Goal: Task Accomplishment & Management: Complete application form

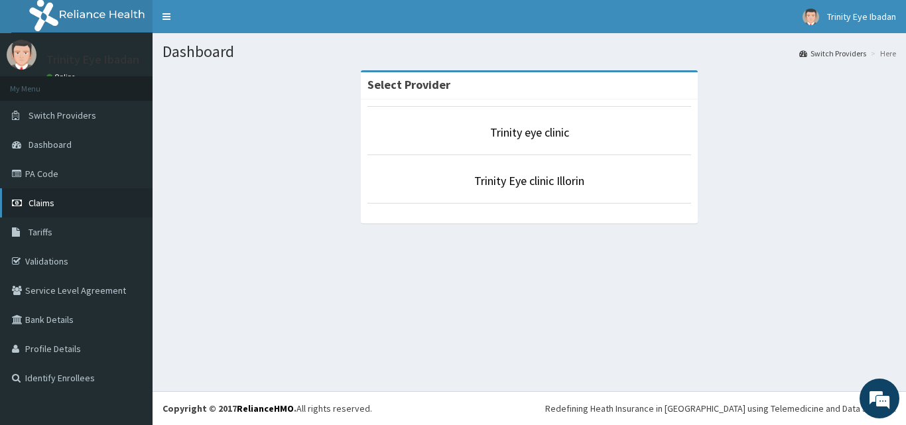
click at [50, 212] on link "Claims" at bounding box center [76, 202] width 153 height 29
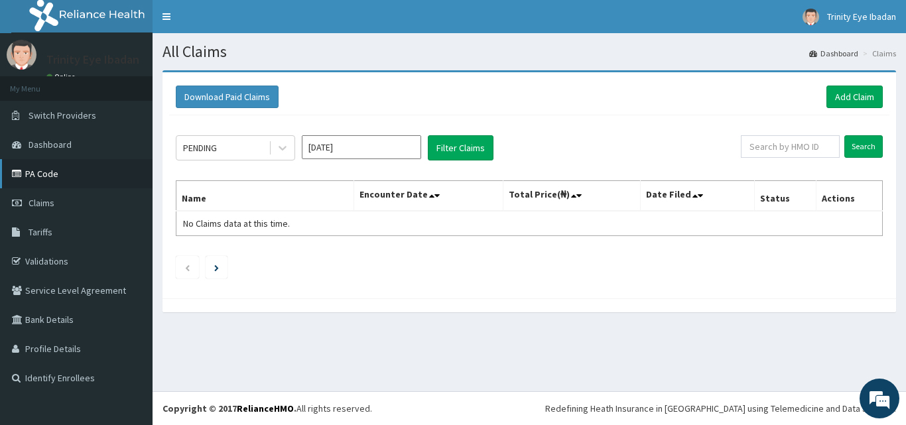
click at [67, 175] on link "PA Code" at bounding box center [76, 173] width 153 height 29
click at [72, 154] on link "Dashboard" at bounding box center [76, 144] width 153 height 29
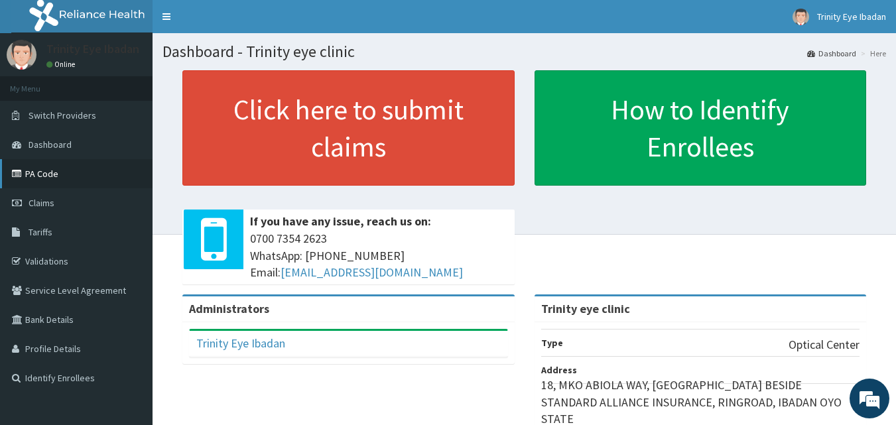
click at [48, 166] on link "PA Code" at bounding box center [76, 173] width 153 height 29
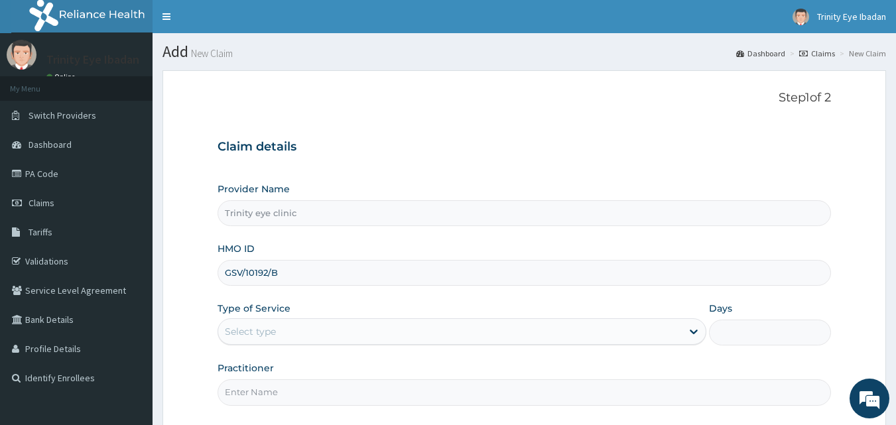
type input "GSV/10192/B"
click at [404, 308] on div "Type of Service Select type" at bounding box center [462, 324] width 489 height 44
click at [438, 323] on div "Select type" at bounding box center [450, 331] width 464 height 21
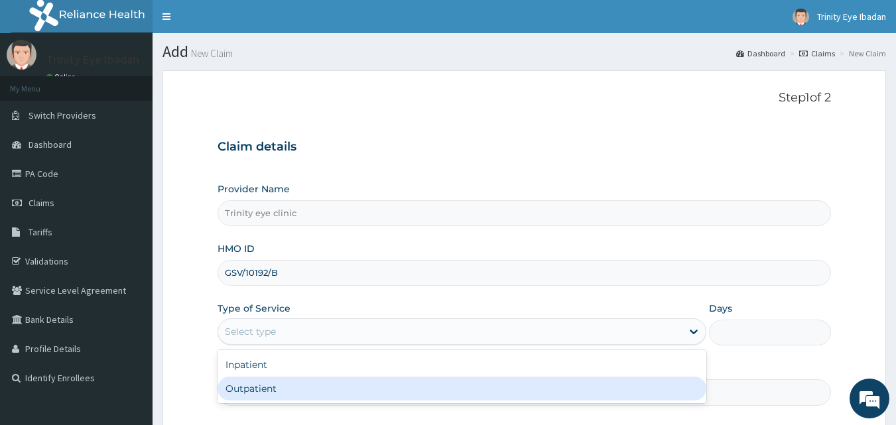
click at [418, 386] on div "Outpatient" at bounding box center [462, 389] width 489 height 24
type input "1"
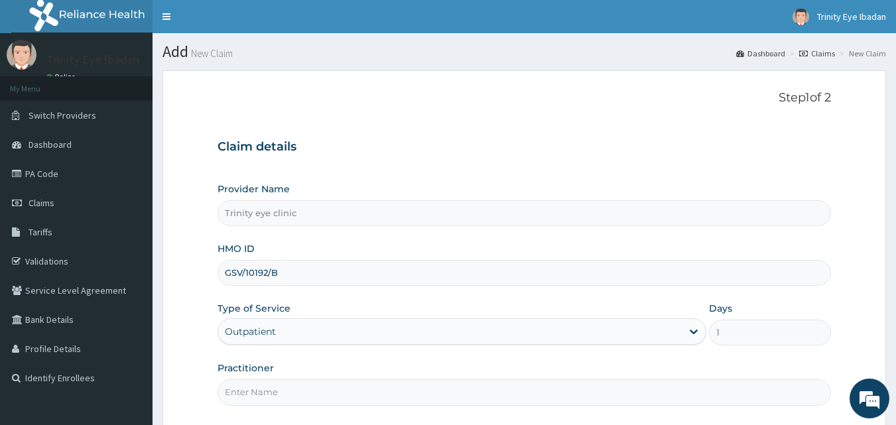
click at [424, 361] on div "Provider Name Trinity eye clinic HMO ID GSV/10192/B Type of Service option Outp…" at bounding box center [525, 293] width 614 height 223
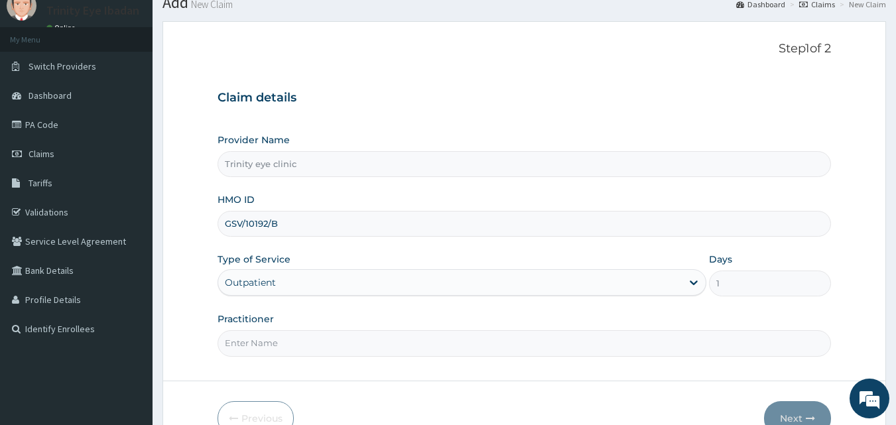
scroll to position [124, 0]
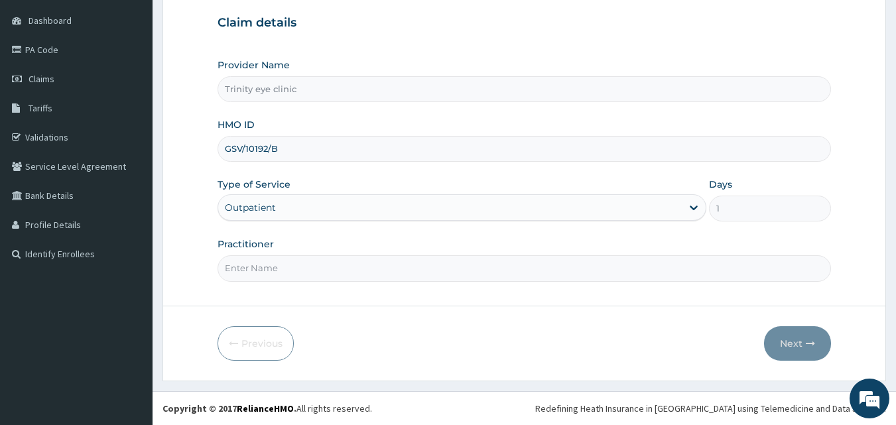
click at [425, 275] on input "Practitioner" at bounding box center [525, 268] width 614 height 26
type input "dr holiness"
click at [794, 349] on button "Next" at bounding box center [797, 343] width 67 height 34
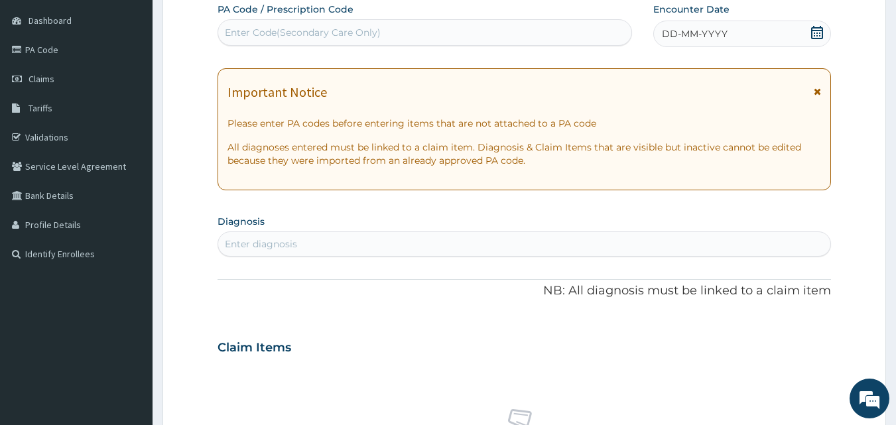
scroll to position [0, 0]
click at [349, 35] on div "Enter Code(Secondary Care Only)" at bounding box center [303, 32] width 156 height 13
drag, startPoint x: 349, startPoint y: 35, endPoint x: 704, endPoint y: 68, distance: 357.0
click at [704, 68] on div "Important Notice Please enter PA codes before entering items that are not attac…" at bounding box center [525, 129] width 614 height 122
click at [541, 25] on div "Enter Code(Secondary Care Only)" at bounding box center [425, 32] width 414 height 21
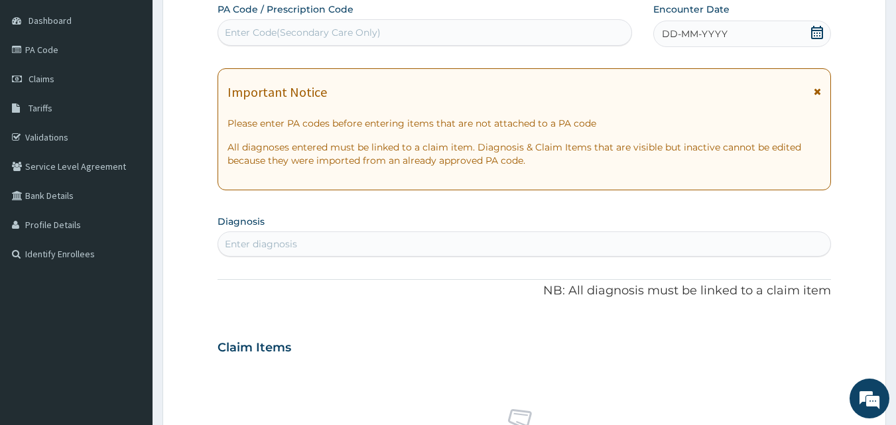
paste input "PA/AB5243"
type input "PA/AB5243"
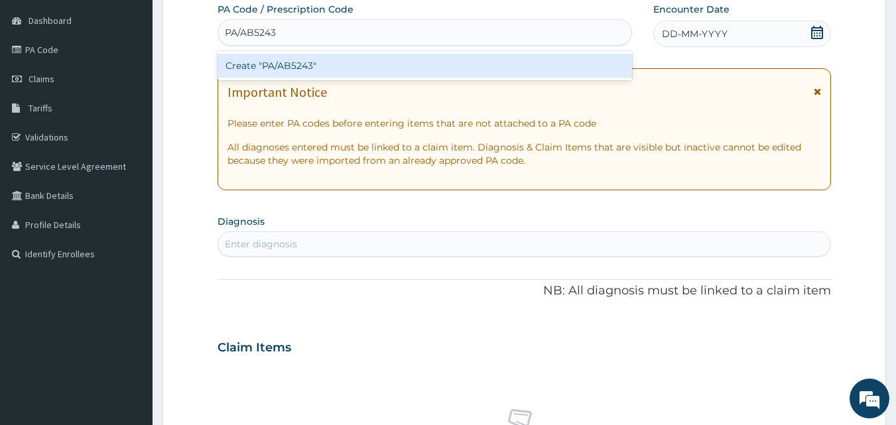
click at [538, 74] on div "Create "PA/AB5243"" at bounding box center [425, 66] width 415 height 24
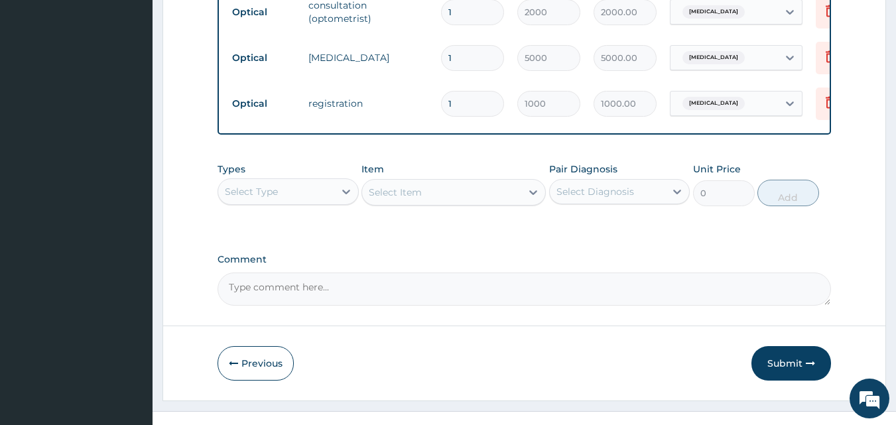
scroll to position [753, 0]
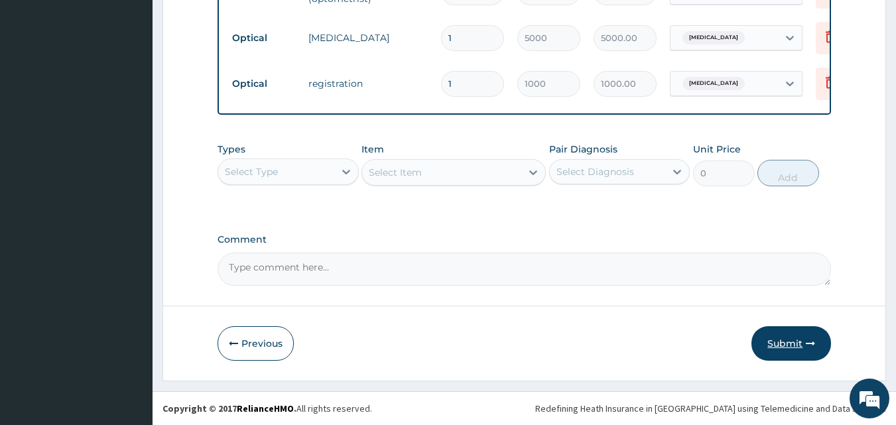
click at [781, 349] on button "Submit" at bounding box center [791, 343] width 80 height 34
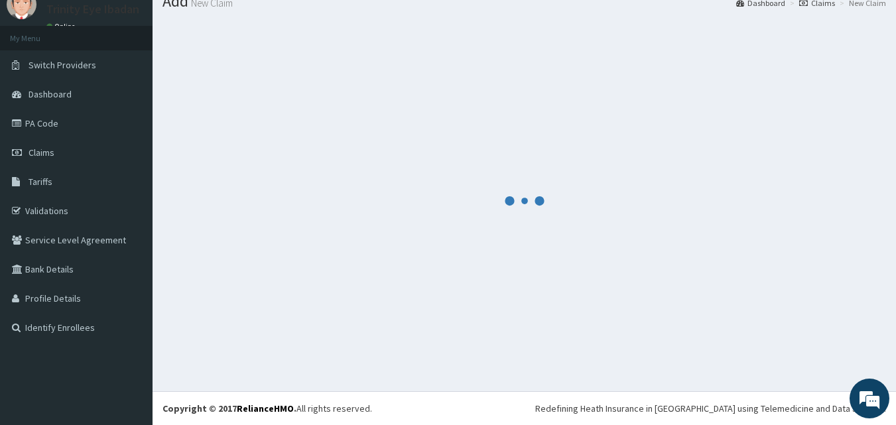
scroll to position [50, 0]
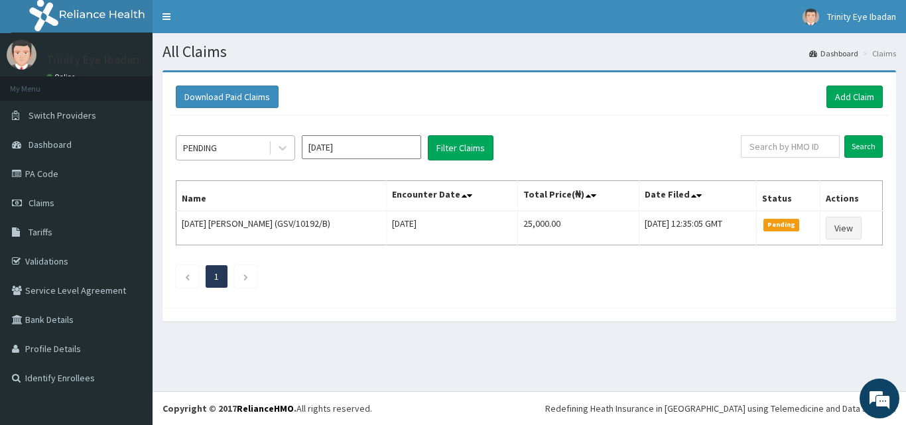
click at [206, 146] on div "PENDING" at bounding box center [200, 147] width 34 height 13
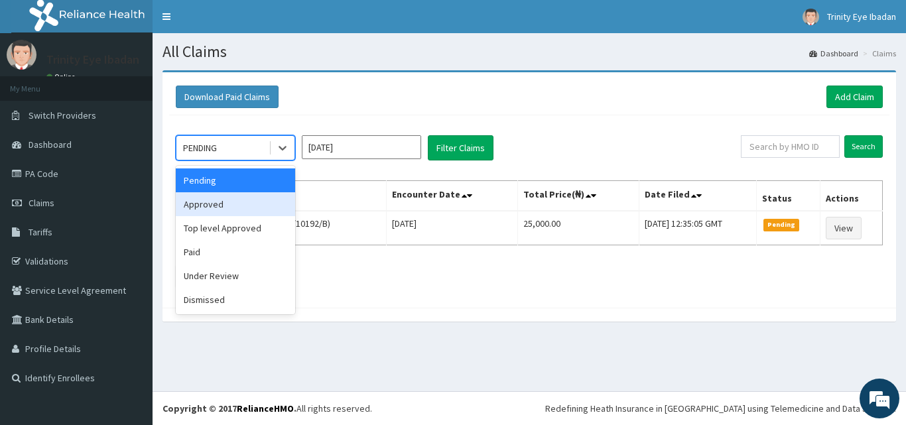
click at [237, 211] on div "Approved" at bounding box center [235, 204] width 119 height 24
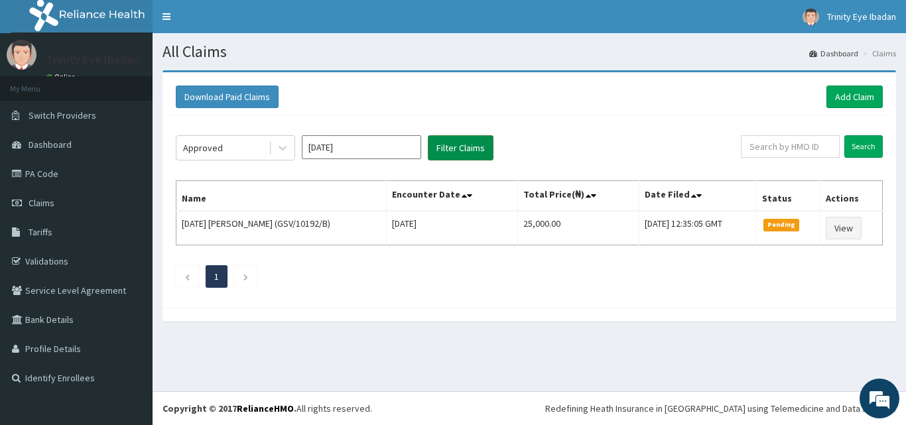
click at [479, 154] on button "Filter Claims" at bounding box center [461, 147] width 66 height 25
click at [460, 156] on button "Filter Claims" at bounding box center [461, 147] width 66 height 25
click at [277, 144] on icon at bounding box center [282, 147] width 13 height 13
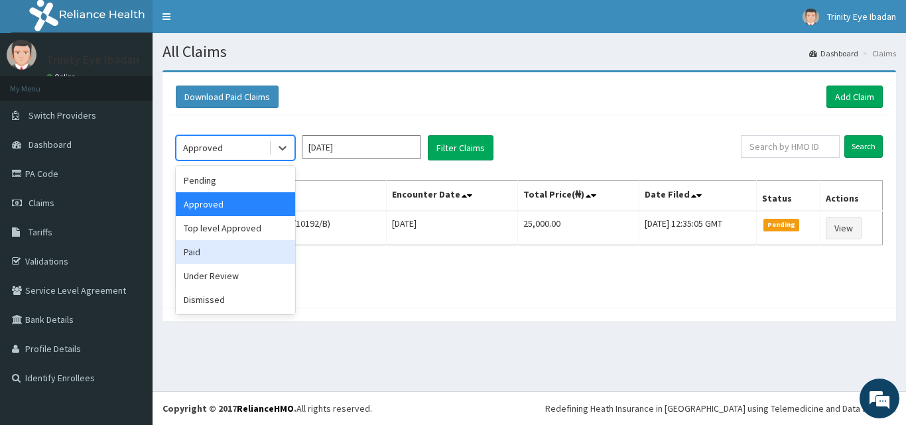
click at [226, 257] on div "Paid" at bounding box center [235, 252] width 119 height 24
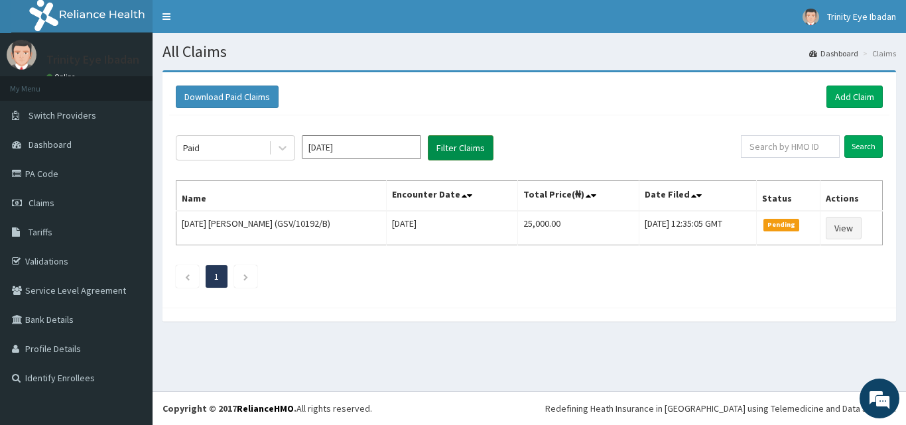
click at [454, 156] on button "Filter Claims" at bounding box center [461, 147] width 66 height 25
click at [455, 155] on button "Filter Claims" at bounding box center [461, 147] width 66 height 25
click at [49, 176] on link "PA Code" at bounding box center [76, 173] width 153 height 29
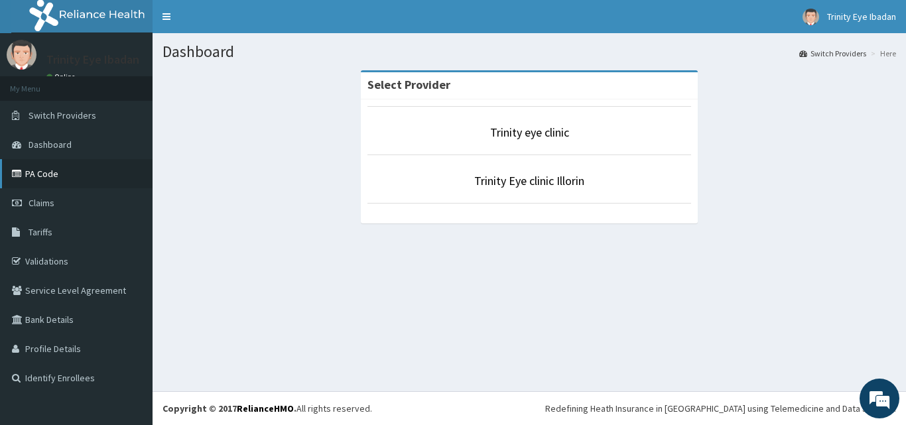
click at [67, 170] on link "PA Code" at bounding box center [76, 173] width 153 height 29
click at [92, 213] on link "Claims" at bounding box center [76, 202] width 153 height 29
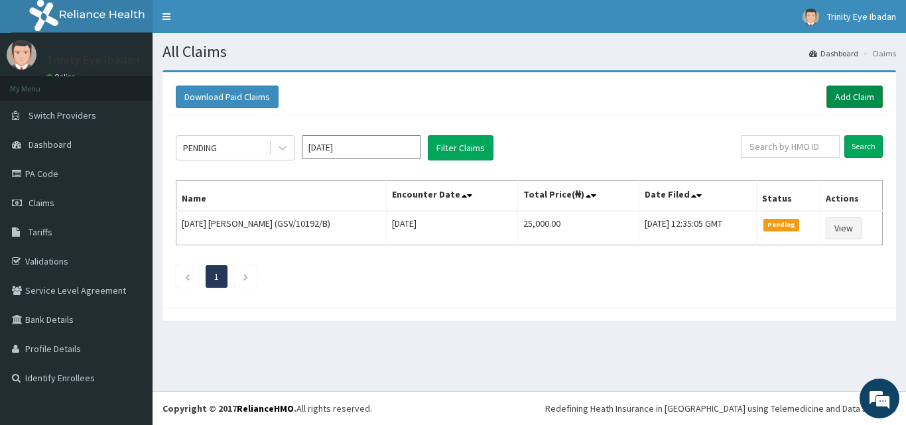
click at [869, 95] on link "Add Claim" at bounding box center [854, 97] width 56 height 23
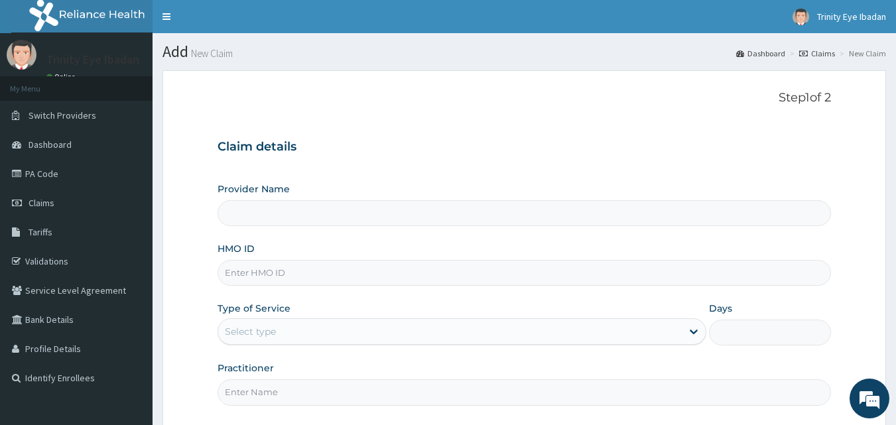
click at [436, 268] on input "HMO ID" at bounding box center [525, 273] width 614 height 26
type input "Trinity eye clinic"
paste input "GSV/10192/D"
type input "GSV/10192/D"
click at [458, 296] on div "Provider Name Trinity eye clinic HMO ID GSV/10192/D Type of Service Select type…" at bounding box center [525, 293] width 614 height 223
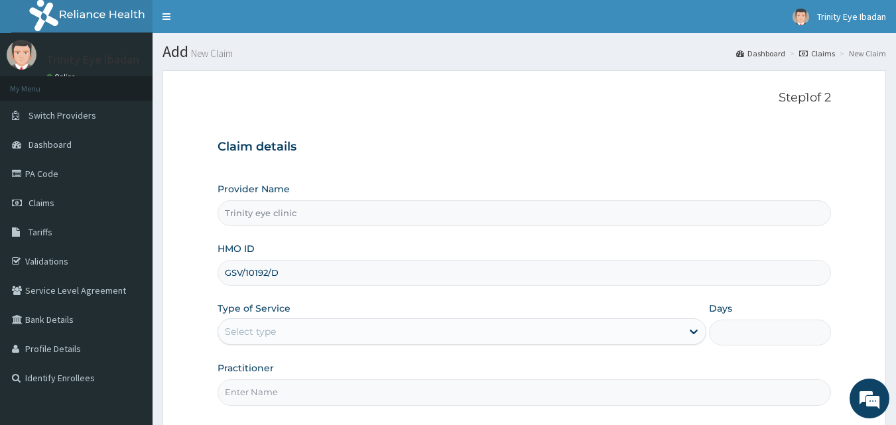
click at [415, 363] on div "Practitioner" at bounding box center [525, 383] width 614 height 44
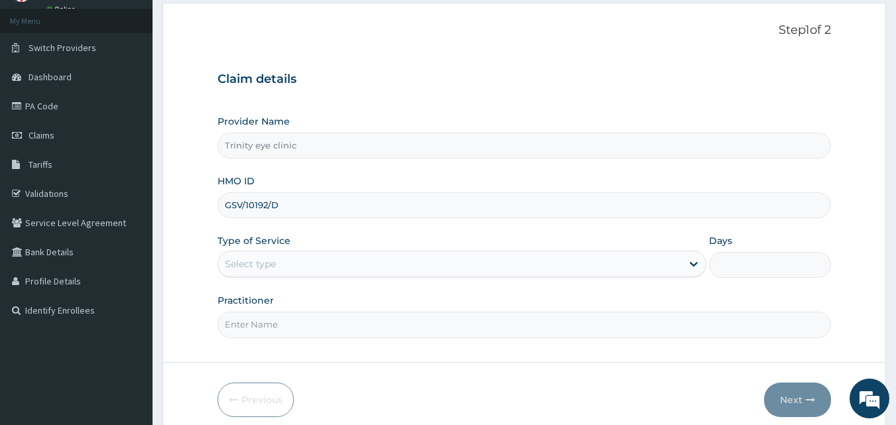
scroll to position [124, 0]
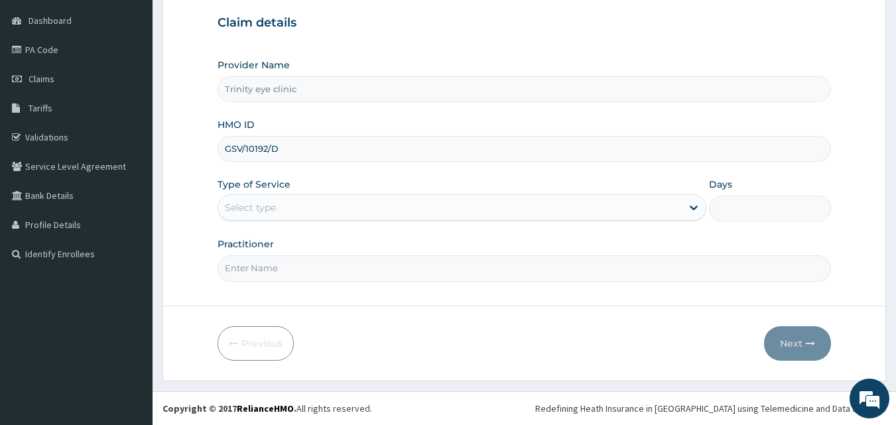
click at [397, 218] on div "Select type" at bounding box center [450, 207] width 464 height 21
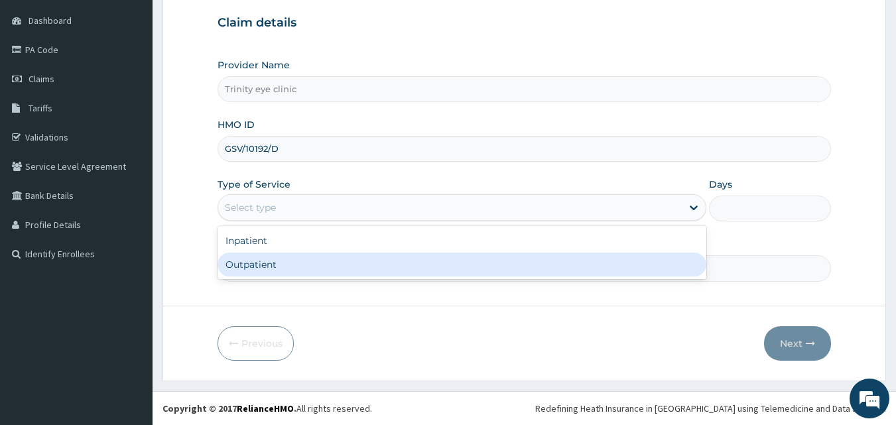
click at [400, 261] on div "Outpatient" at bounding box center [462, 265] width 489 height 24
type input "1"
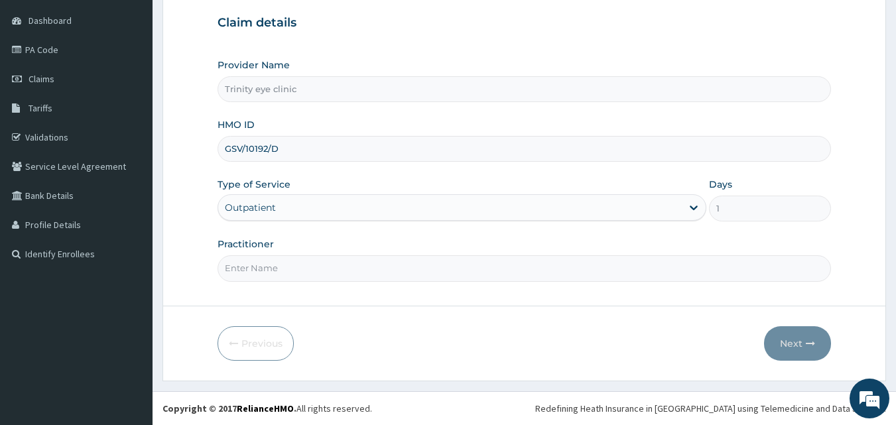
click at [380, 279] on input "Practitioner" at bounding box center [525, 268] width 614 height 26
type input "dr holiness"
click at [795, 338] on button "Next" at bounding box center [797, 343] width 67 height 34
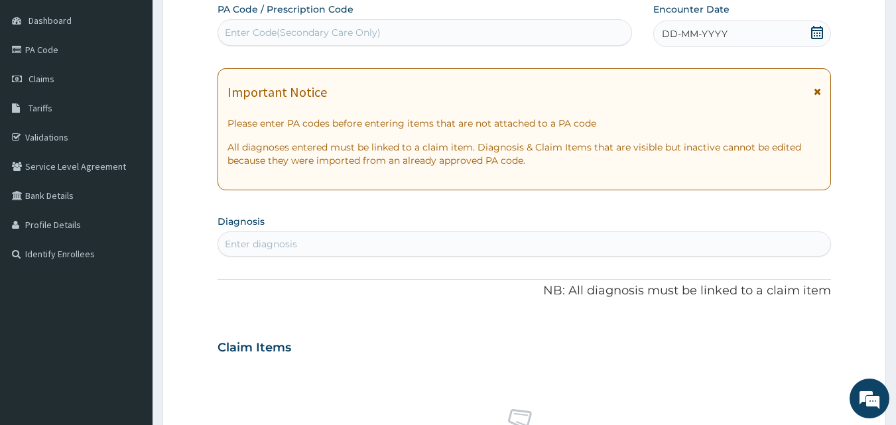
click at [459, 24] on div "Enter Code(Secondary Care Only)" at bounding box center [425, 32] width 414 height 21
paste input "PA/7FCAA8"
type input "PA/7FCAA8"
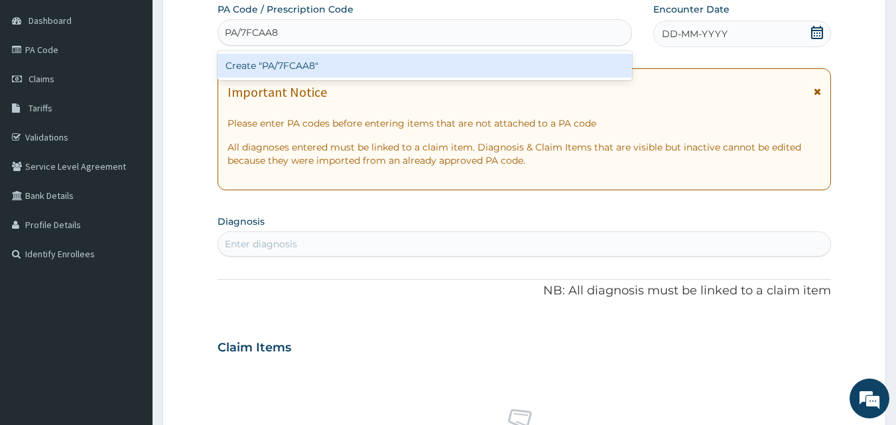
click at [436, 66] on div "Create "PA/7FCAA8"" at bounding box center [425, 66] width 415 height 24
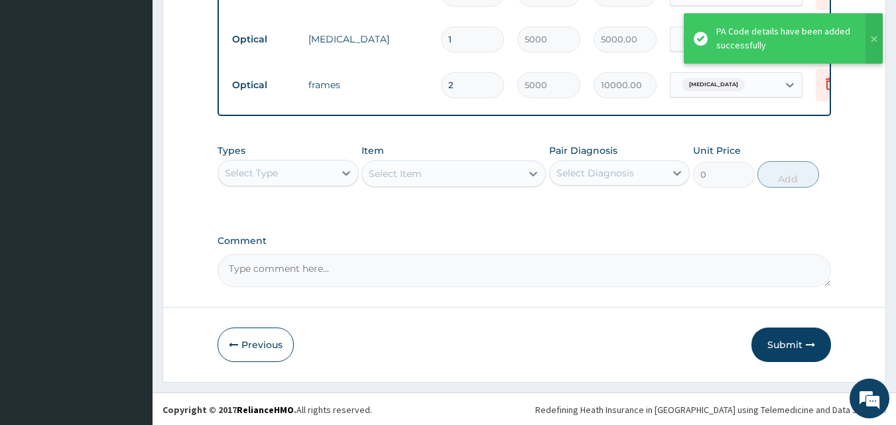
scroll to position [753, 0]
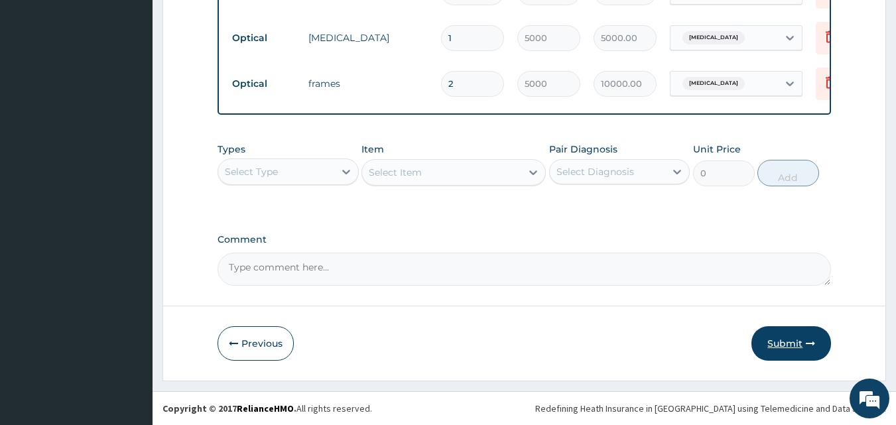
click at [804, 332] on button "Submit" at bounding box center [791, 343] width 80 height 34
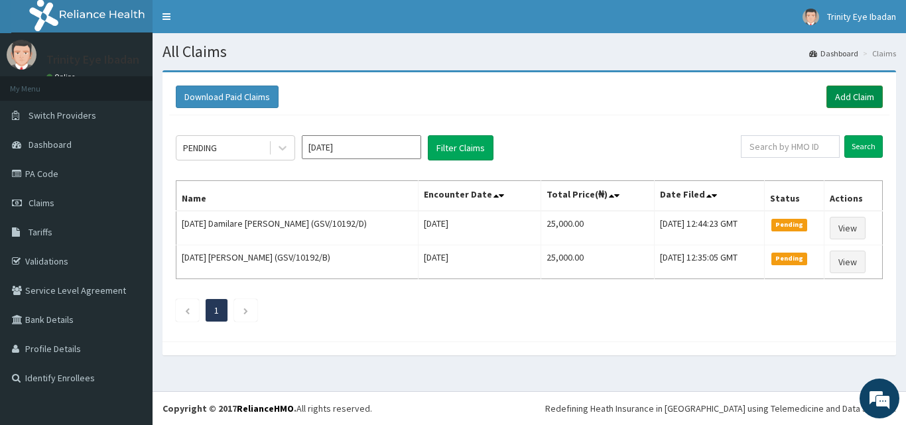
click at [865, 90] on link "Add Claim" at bounding box center [854, 97] width 56 height 23
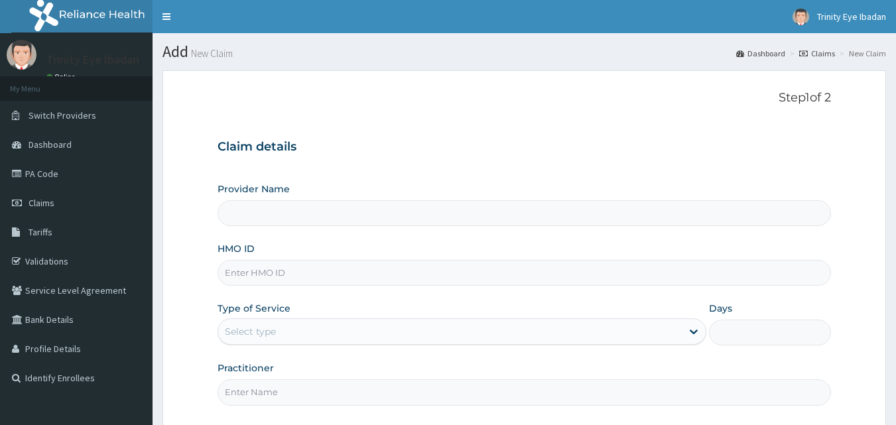
type input "GSV/10192/A"
type input "Trinity eye clinic"
type input "GSV/10192/A"
click at [562, 331] on div "Select type" at bounding box center [450, 331] width 464 height 21
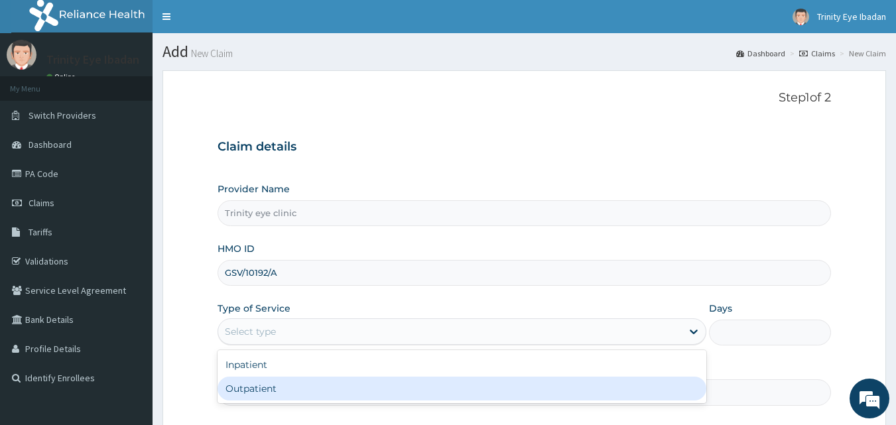
click at [517, 386] on div "Outpatient" at bounding box center [462, 389] width 489 height 24
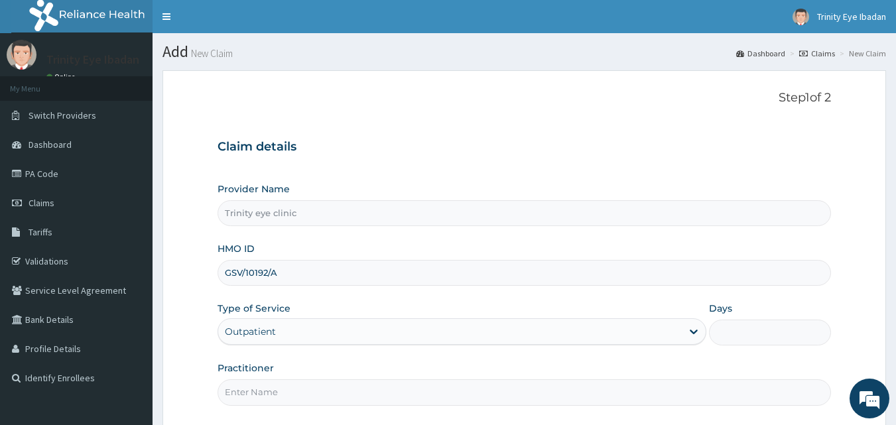
type input "1"
click at [519, 372] on div "Practitioner" at bounding box center [525, 383] width 614 height 44
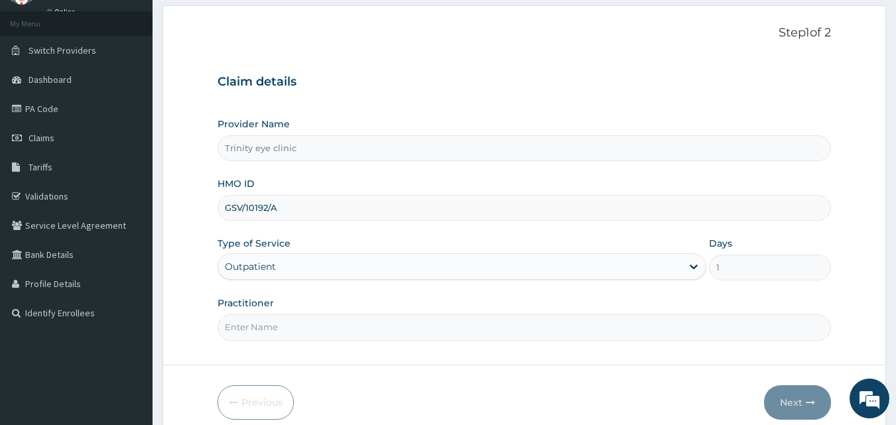
scroll to position [124, 0]
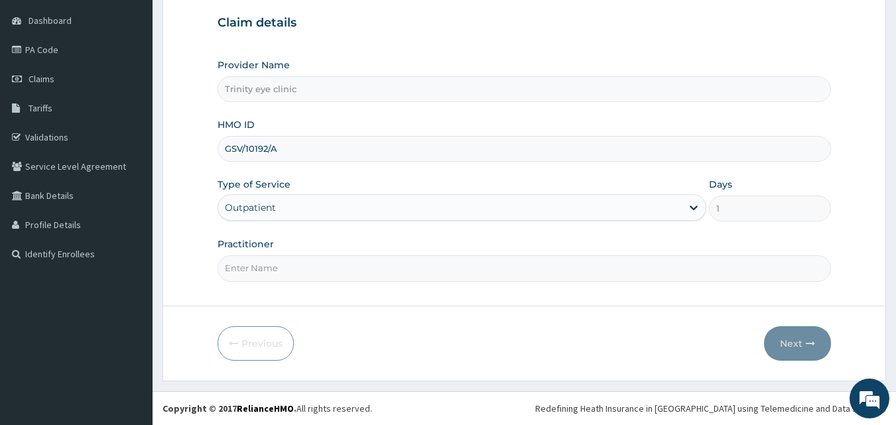
click at [507, 262] on input "Practitioner" at bounding box center [525, 268] width 614 height 26
type input "dr holiness"
click at [785, 345] on button "Next" at bounding box center [797, 343] width 67 height 34
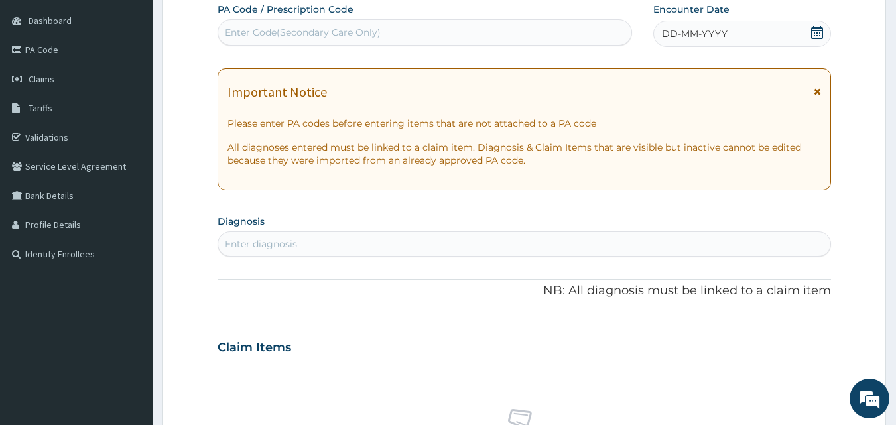
scroll to position [0, 0]
click at [423, 37] on div "Enter Code(Secondary Care Only)" at bounding box center [425, 32] width 414 height 21
paste input "PA/A92627"
type input "PA/A92627"
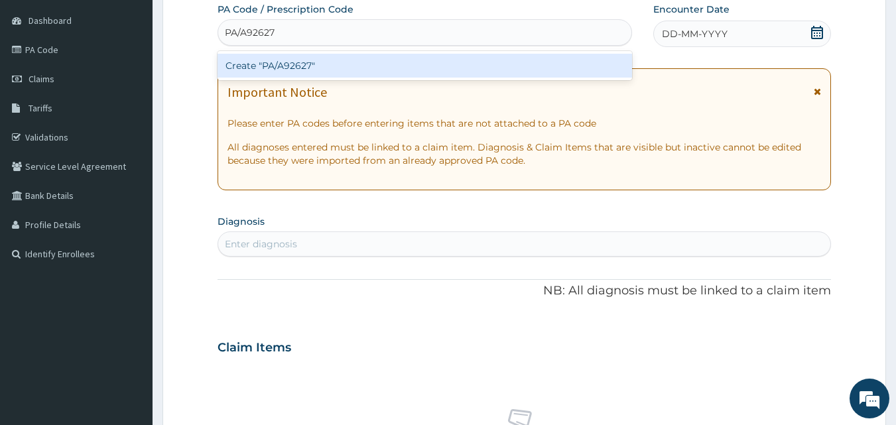
click at [423, 68] on div "Create "PA/A92627"" at bounding box center [425, 66] width 415 height 24
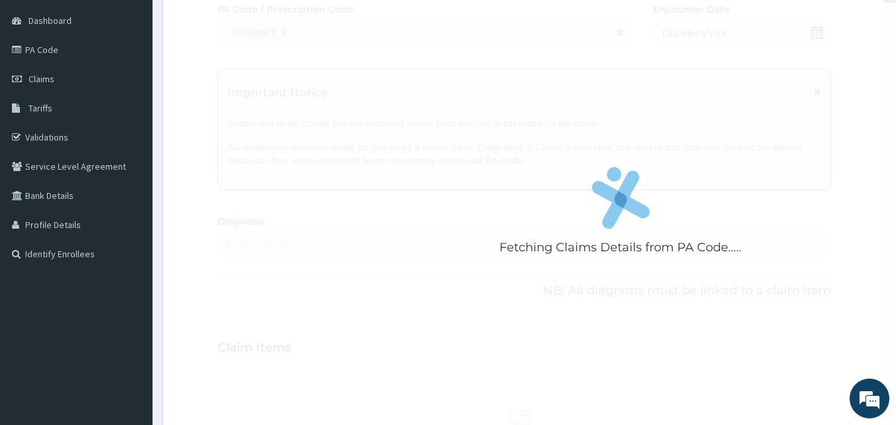
scroll to position [660, 0]
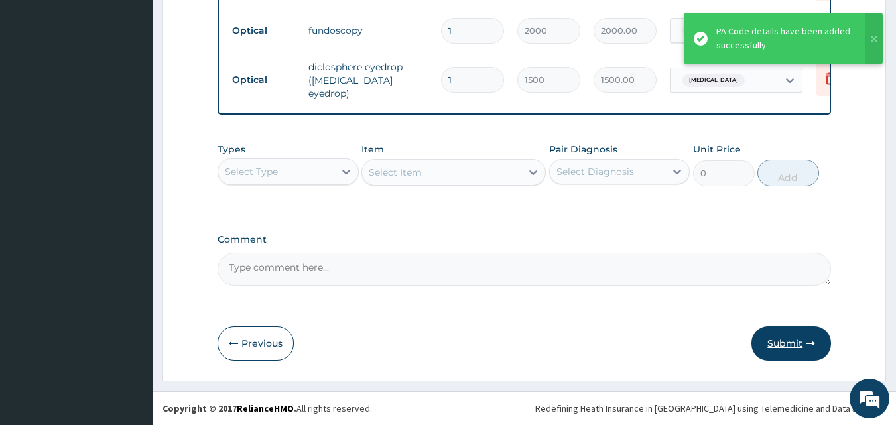
click at [777, 336] on button "Submit" at bounding box center [791, 343] width 80 height 34
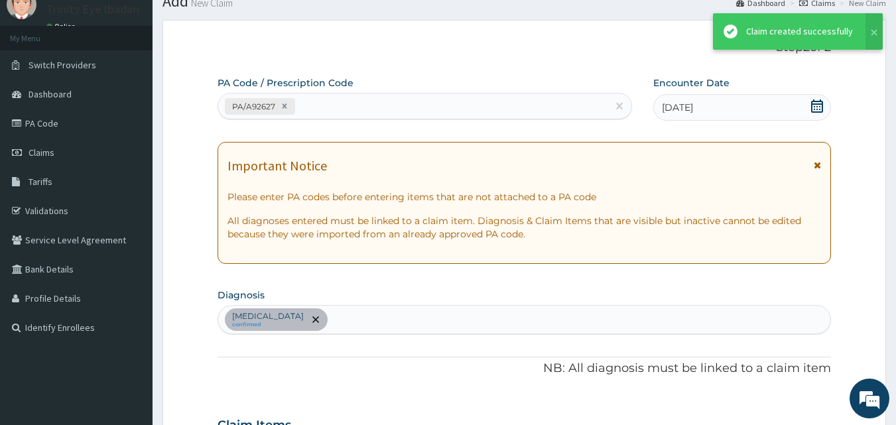
scroll to position [798, 0]
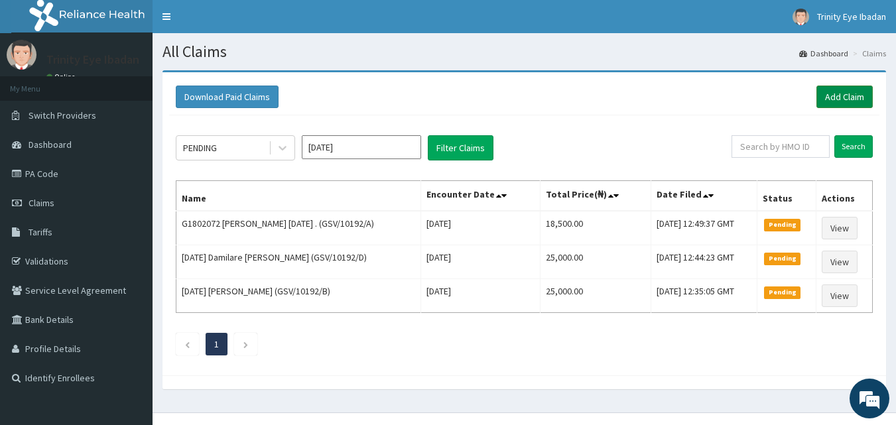
click at [855, 99] on link "Add Claim" at bounding box center [844, 97] width 56 height 23
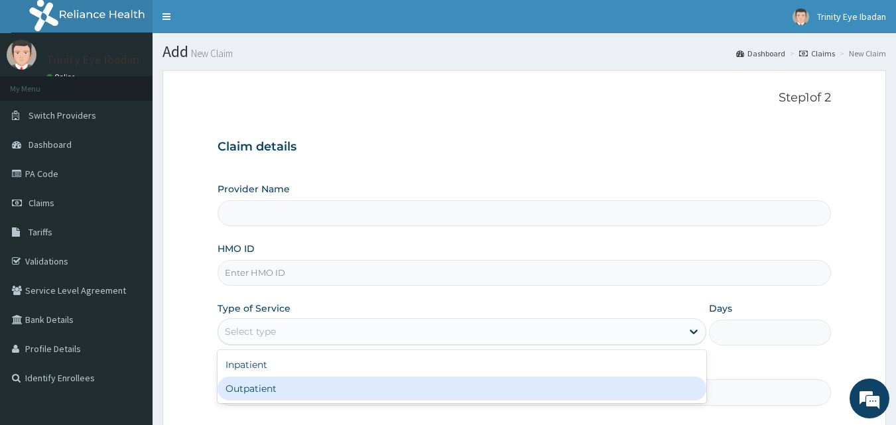
click at [367, 393] on div "Outpatient" at bounding box center [462, 389] width 489 height 24
type input "Trinity eye clinic"
type input "1"
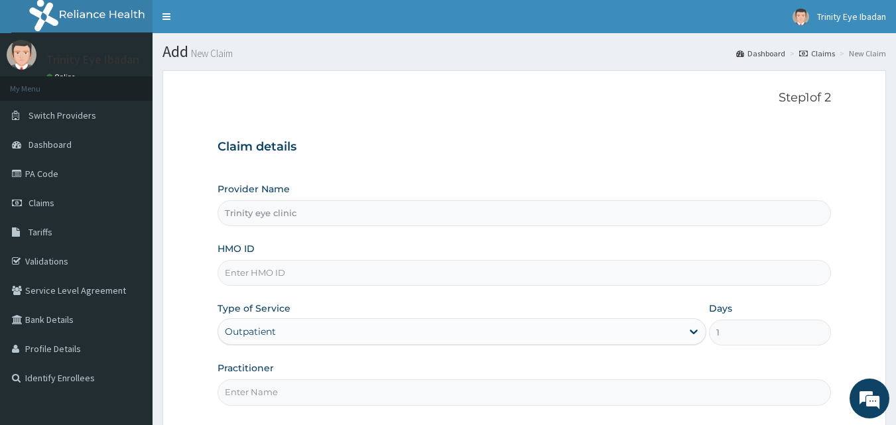
click at [371, 275] on input "HMO ID" at bounding box center [525, 273] width 614 height 26
paste input "GSV/10192/c"
click at [458, 271] on input "GSV/10192/c" at bounding box center [525, 273] width 614 height 26
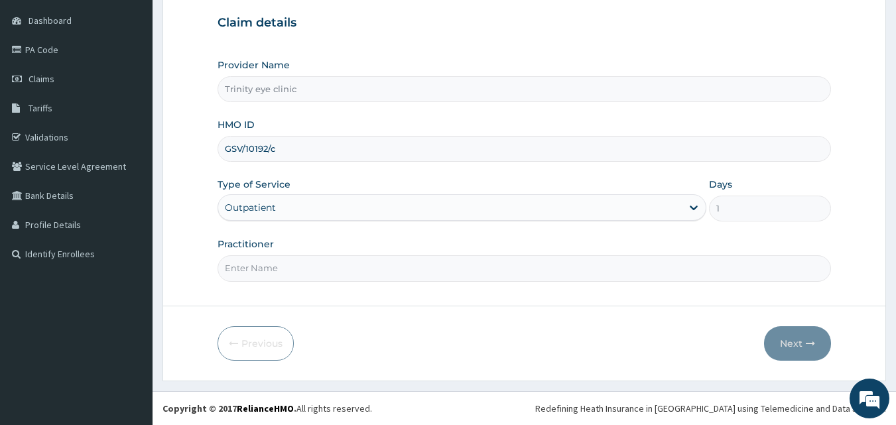
type input "GSV/10192/c"
click at [458, 256] on input "Practitioner" at bounding box center [525, 268] width 614 height 26
type input "dr holiness"
click at [784, 343] on button "Next" at bounding box center [797, 343] width 67 height 34
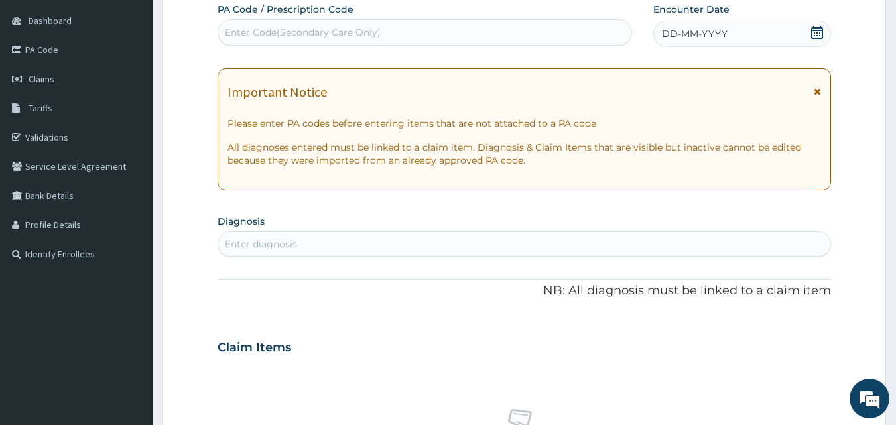
scroll to position [0, 0]
click at [428, 40] on div "Enter Code(Secondary Care Only)" at bounding box center [425, 32] width 414 height 21
paste input "PA/3FDD3B"
type input "PA/3FDD3B"
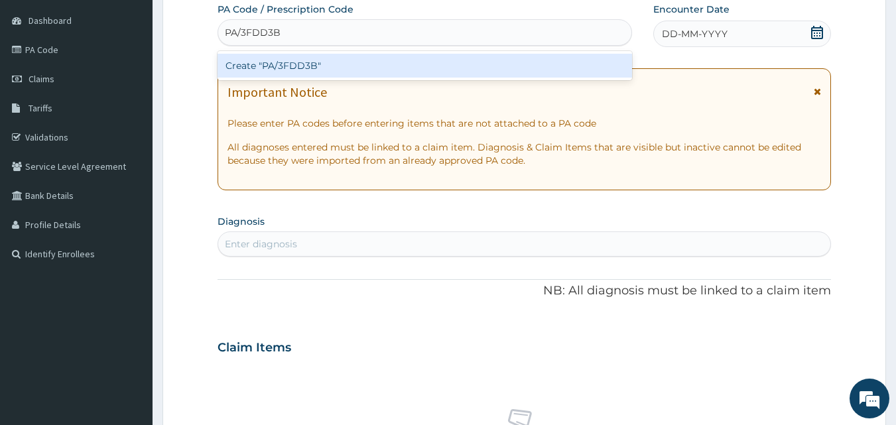
click at [428, 64] on div "Create "PA/3FDD3B"" at bounding box center [425, 66] width 415 height 24
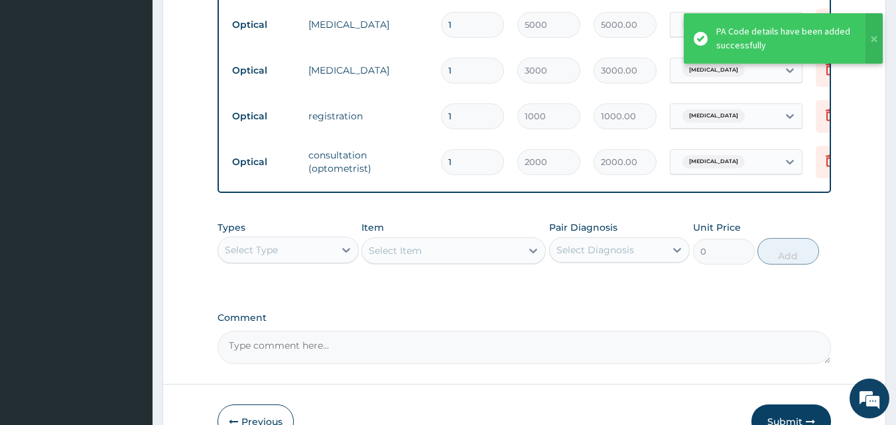
scroll to position [798, 0]
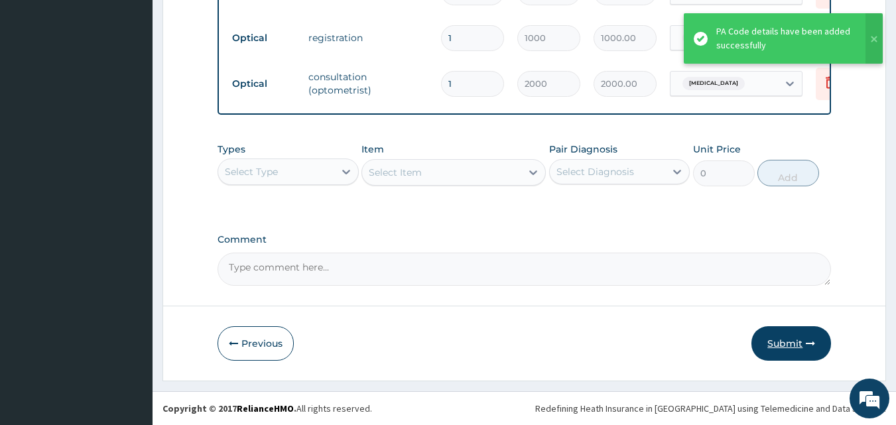
click at [804, 328] on button "Submit" at bounding box center [791, 343] width 80 height 34
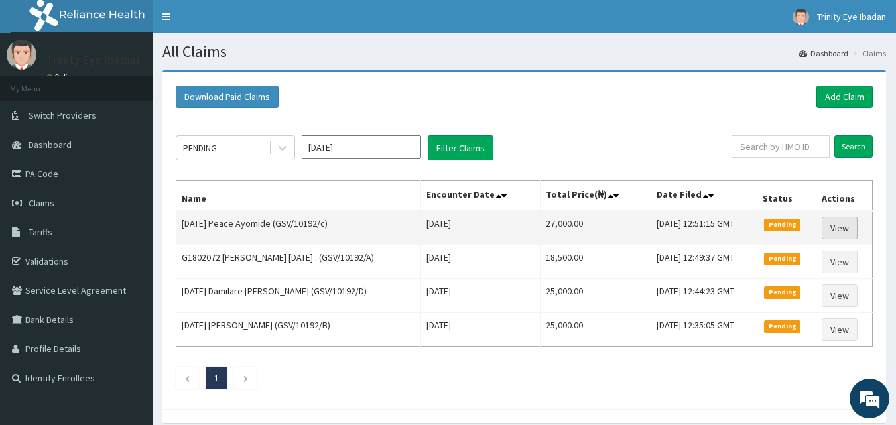
click at [846, 221] on link "View" at bounding box center [840, 228] width 36 height 23
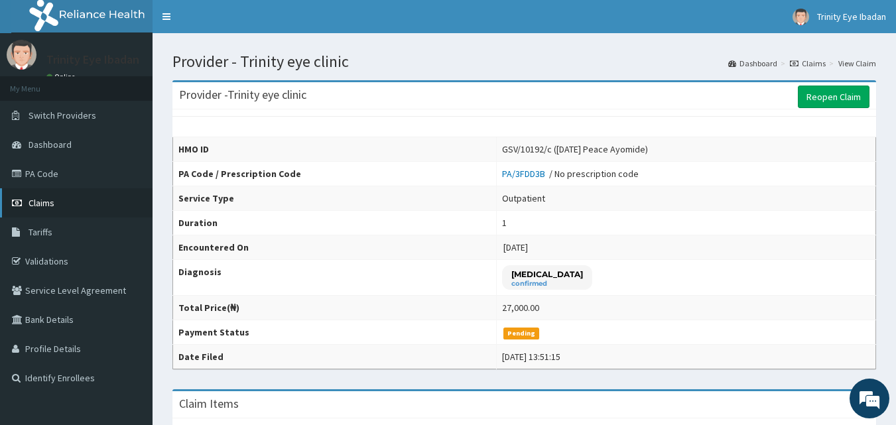
click at [58, 207] on link "Claims" at bounding box center [76, 202] width 153 height 29
